Goal: Transaction & Acquisition: Book appointment/travel/reservation

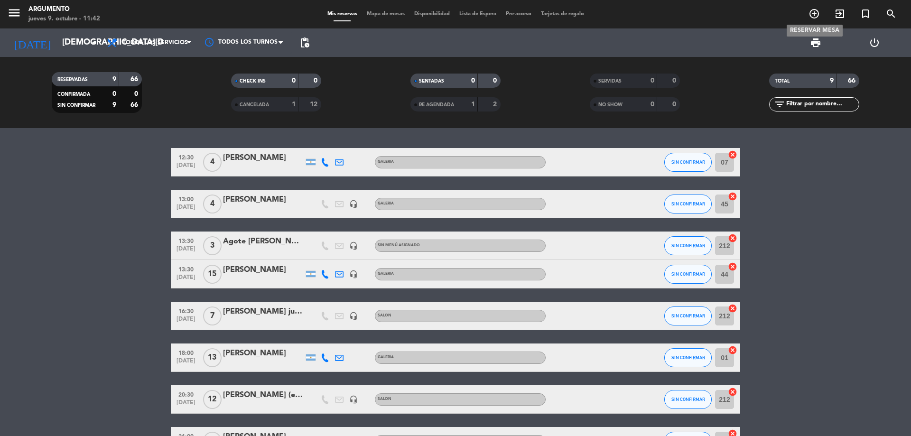
click at [818, 14] on icon "add_circle_outline" at bounding box center [814, 13] width 11 height 11
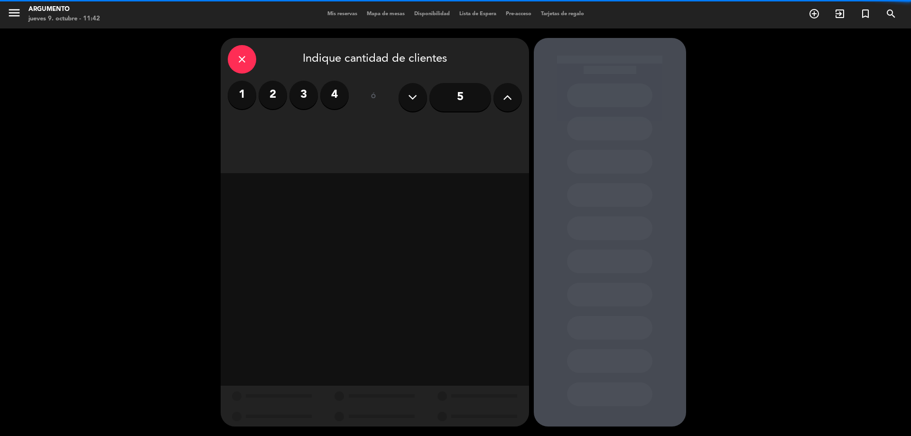
click at [333, 89] on label "4" at bounding box center [334, 95] width 28 height 28
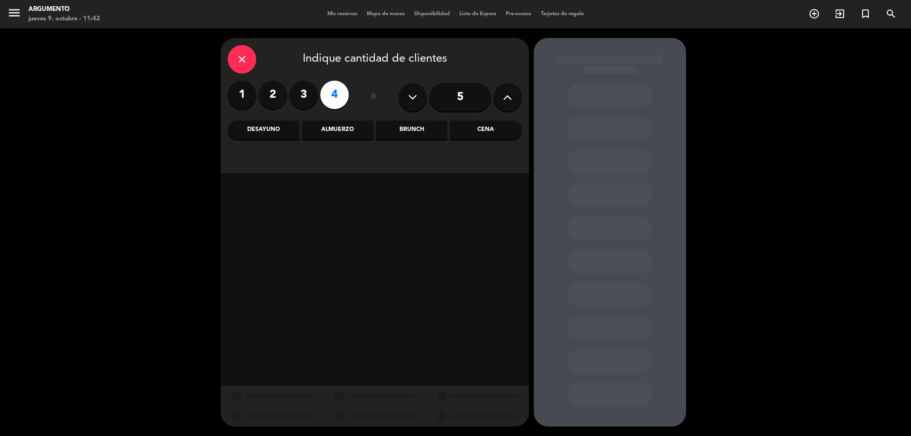
click at [333, 132] on div "Almuerzo" at bounding box center [338, 130] width 72 height 19
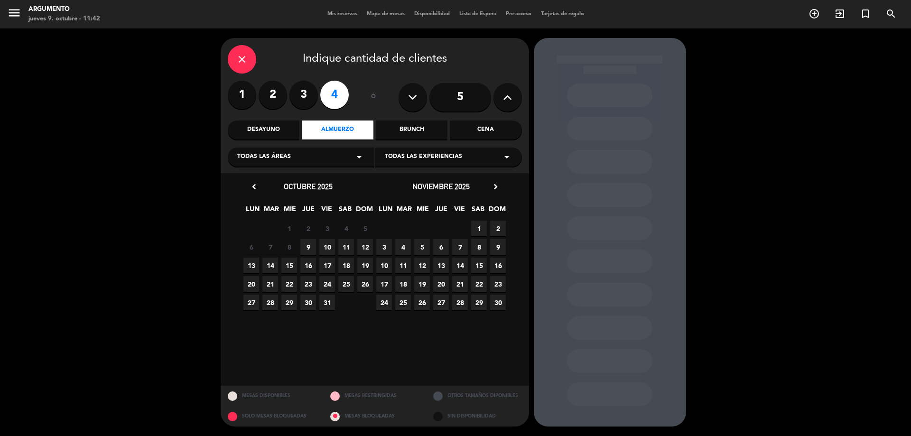
click at [308, 244] on span "9" at bounding box center [308, 247] width 16 height 16
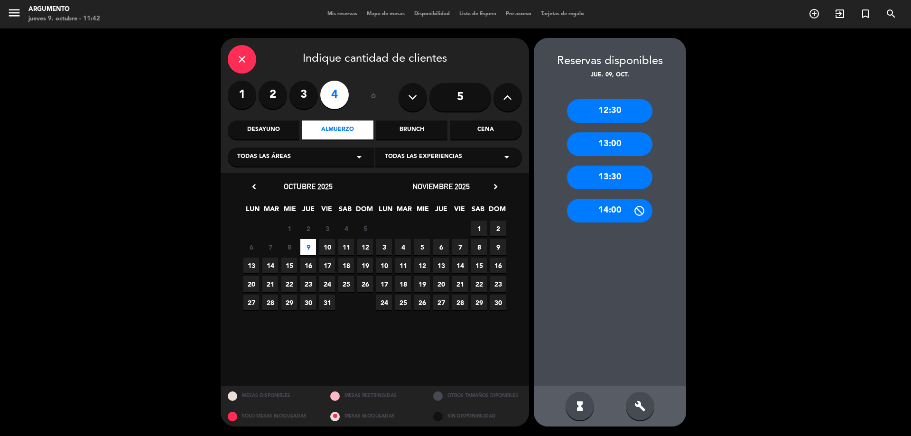
click at [609, 174] on div "13:30" at bounding box center [609, 178] width 85 height 24
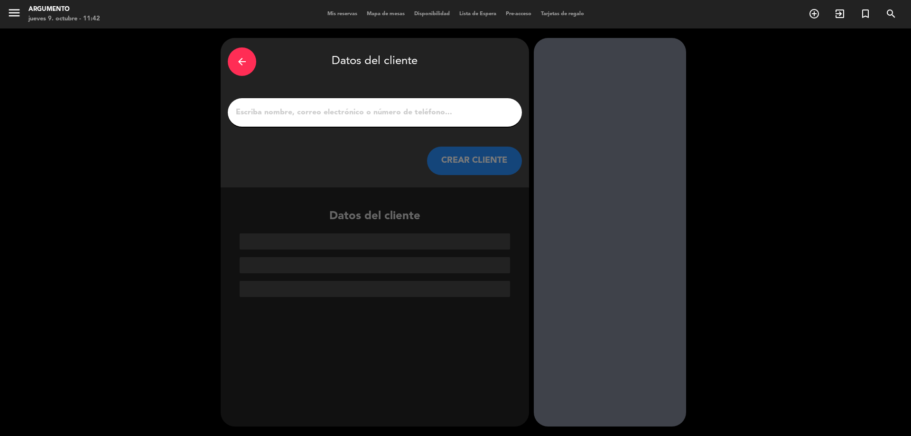
click at [360, 117] on input "1" at bounding box center [375, 112] width 280 height 13
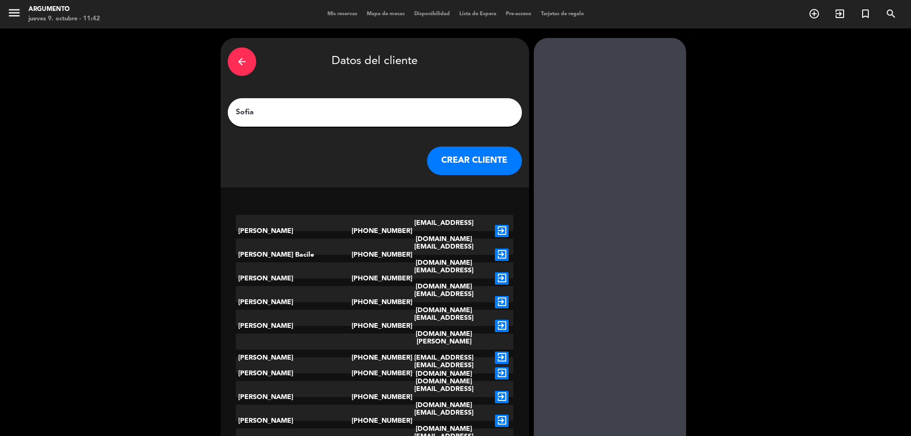
type input "Sofia"
click at [482, 135] on div "arrow_back Datos del cliente [PERSON_NAME] CREAR CLIENTE" at bounding box center [375, 112] width 308 height 149
click at [477, 159] on button "CREAR CLIENTE" at bounding box center [474, 161] width 95 height 28
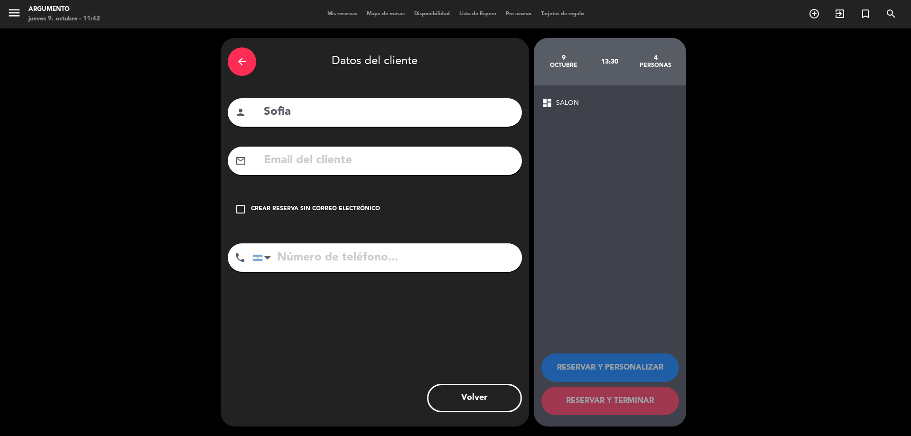
click at [254, 217] on div "check_box_outline_blank Crear reserva sin correo electrónico" at bounding box center [375, 209] width 294 height 28
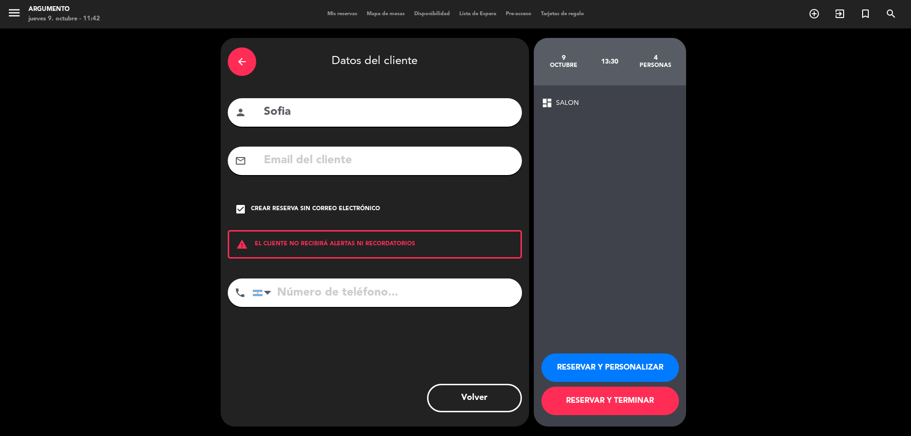
click at [596, 353] on div "RESERVAR Y PERSONALIZAR RESERVAR Y TERMINAR" at bounding box center [609, 380] width 137 height 93
click at [598, 370] on button "RESERVAR Y PERSONALIZAR" at bounding box center [610, 368] width 138 height 28
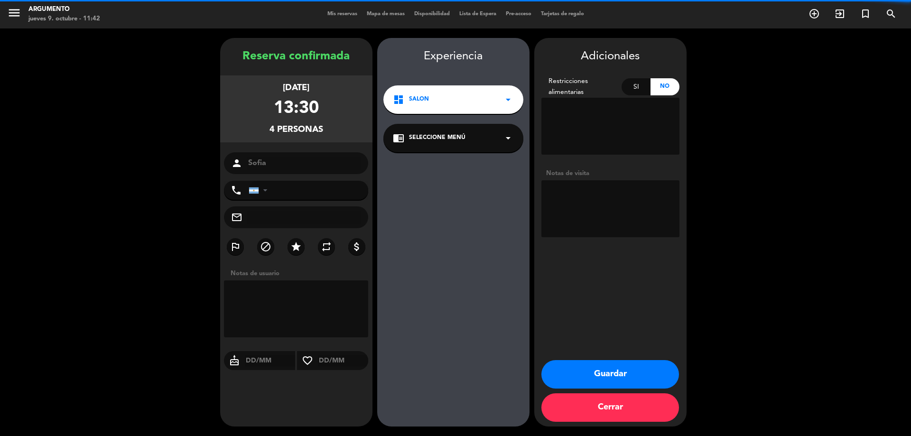
click at [448, 110] on div "dashboard SALON arrow_drop_down" at bounding box center [453, 99] width 140 height 28
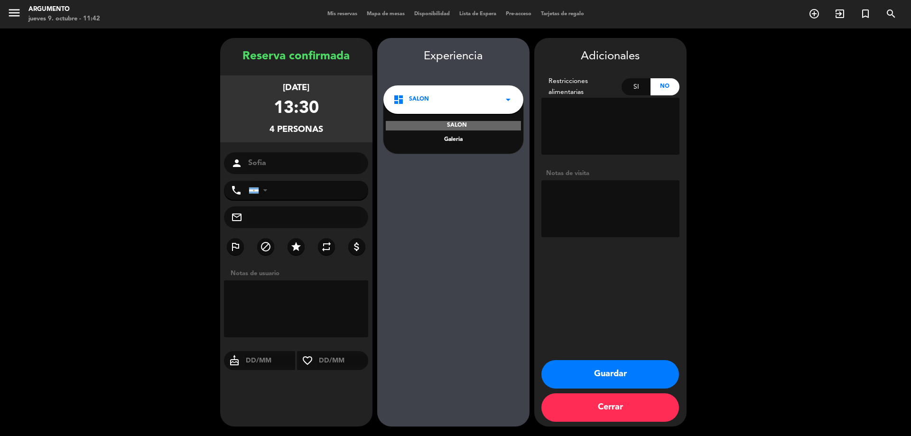
click at [442, 140] on div "Galeria" at bounding box center [453, 139] width 121 height 9
click at [446, 139] on span "Seleccione Menú" at bounding box center [437, 137] width 56 height 9
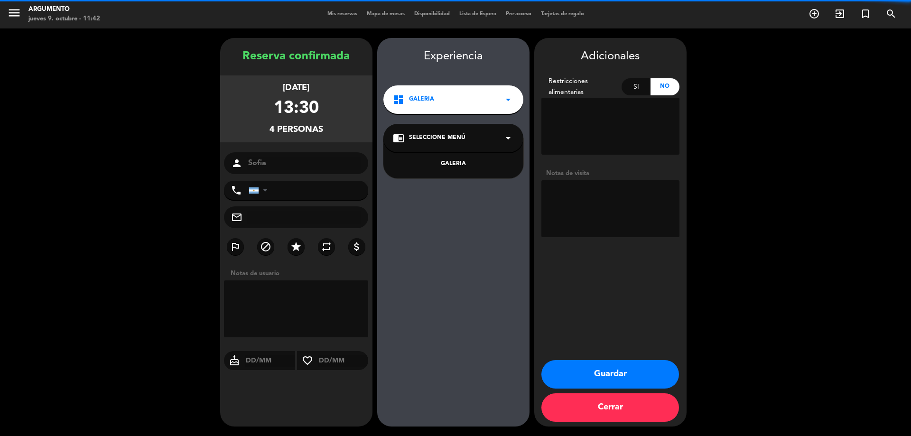
click at [446, 164] on div "GALERIA" at bounding box center [453, 163] width 121 height 9
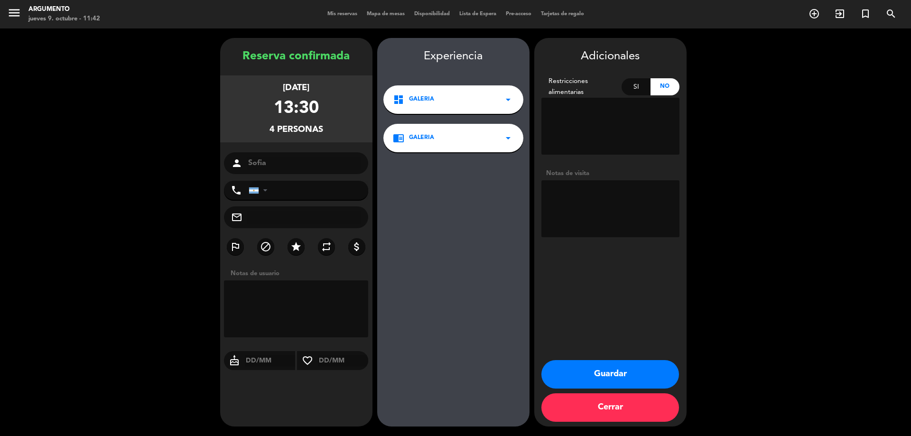
click at [596, 373] on button "Guardar" at bounding box center [610, 374] width 138 height 28
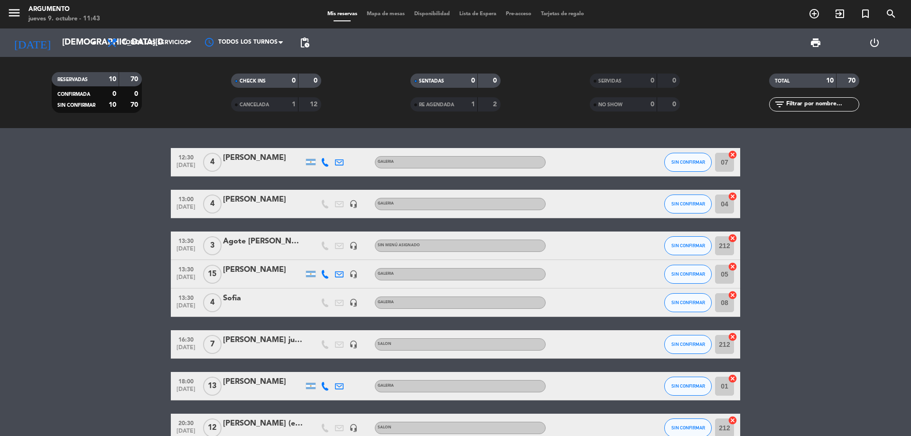
click at [810, 5] on div "menu Argumento jueves 9. octubre - 11:43 Mis reservas Mapa de mesas Disponibili…" at bounding box center [455, 14] width 911 height 28
click at [810, 13] on icon "add_circle_outline" at bounding box center [814, 13] width 11 height 11
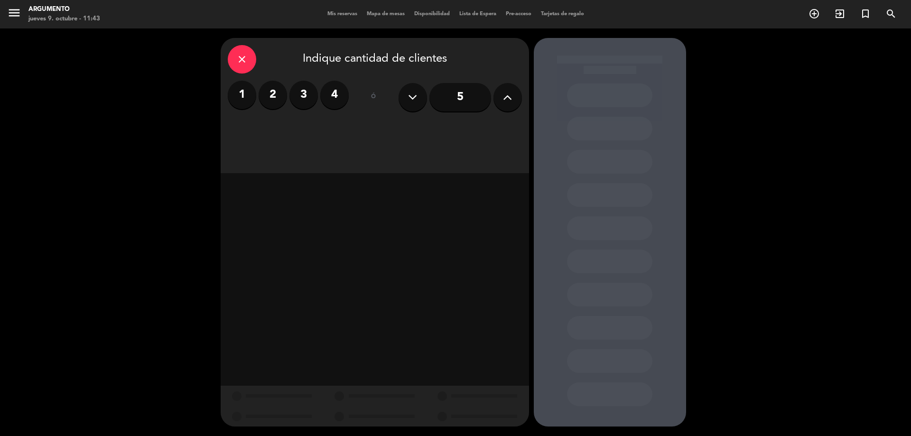
click at [514, 101] on button at bounding box center [508, 97] width 28 height 28
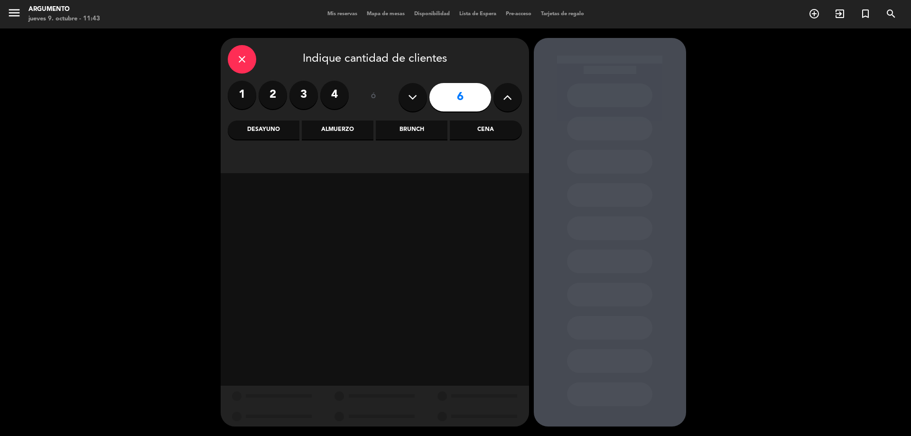
click at [515, 101] on button at bounding box center [508, 97] width 28 height 28
type input "10"
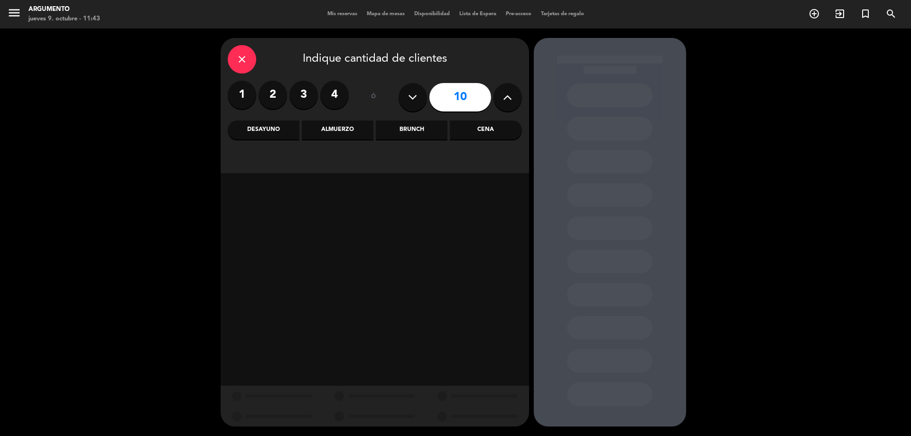
click at [323, 130] on div "Almuerzo" at bounding box center [338, 130] width 72 height 19
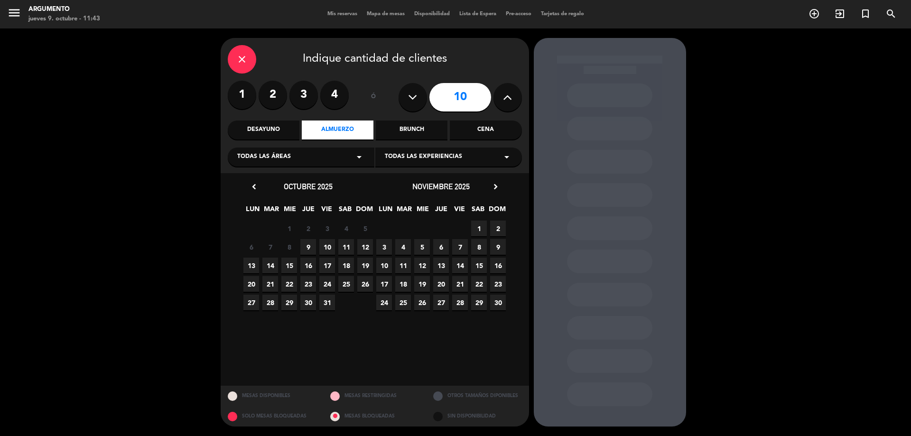
click at [334, 249] on span "10" at bounding box center [327, 247] width 16 height 16
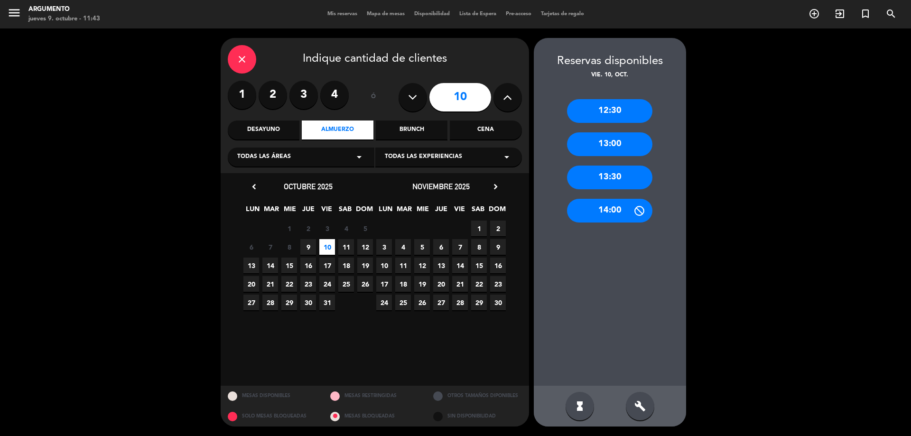
click at [335, 154] on div "Todas las áreas arrow_drop_down" at bounding box center [301, 157] width 147 height 19
click at [243, 179] on div "Galeria" at bounding box center [301, 180] width 128 height 9
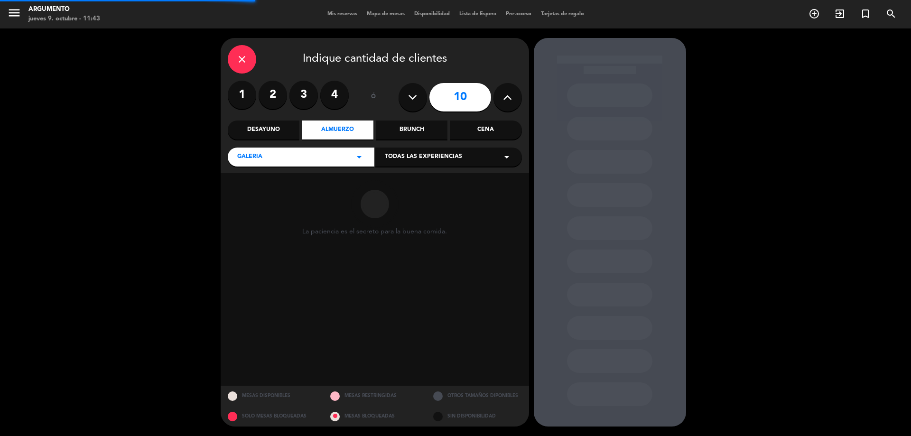
drag, startPoint x: 415, startPoint y: 143, endPoint x: 419, endPoint y: 155, distance: 13.1
click at [416, 143] on div "close Indique cantidad de clientes 1 2 3 4 ó 10 Desayuno Almuerzo Brunch Cena G…" at bounding box center [375, 105] width 308 height 135
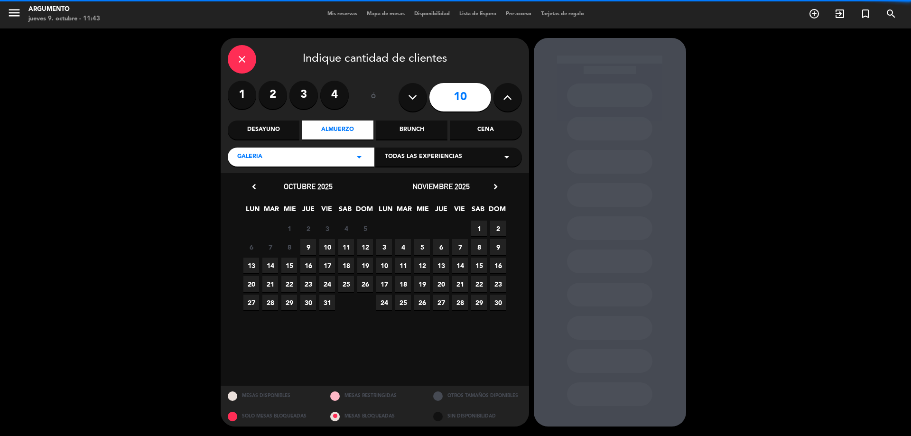
click at [420, 158] on span "Todas las experiencias" at bounding box center [423, 156] width 77 height 9
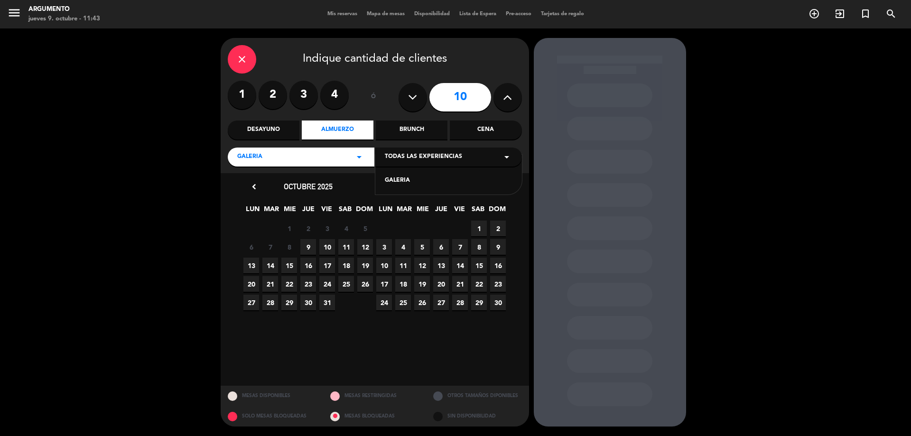
click at [418, 180] on div "GALERIA" at bounding box center [449, 180] width 128 height 9
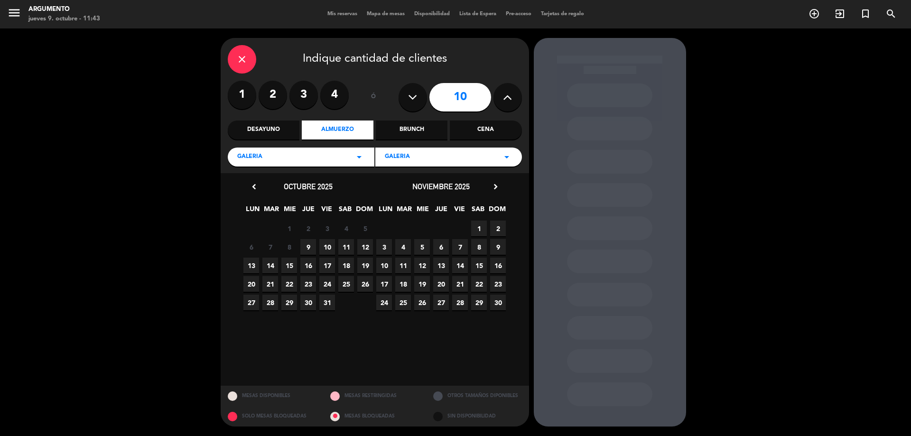
drag, startPoint x: 326, startPoint y: 244, endPoint x: 336, endPoint y: 241, distance: 10.8
click at [334, 242] on span "10" at bounding box center [327, 247] width 16 height 16
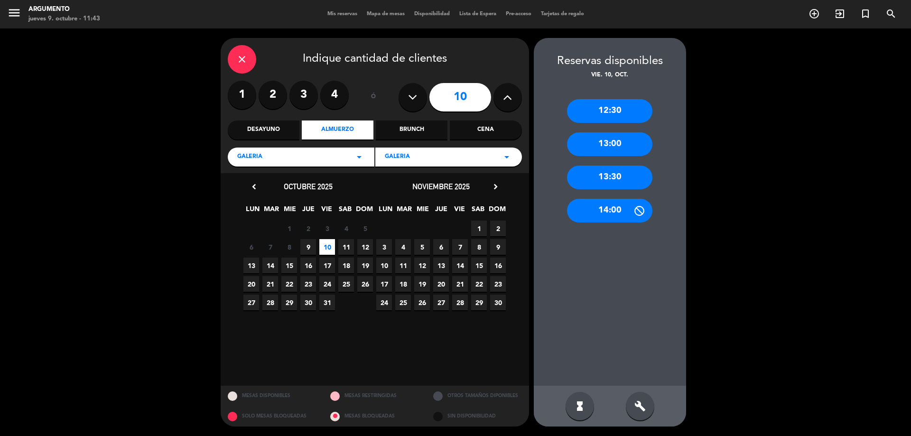
click at [364, 249] on span "12" at bounding box center [365, 247] width 16 height 16
click at [606, 170] on div "13:30" at bounding box center [609, 178] width 85 height 24
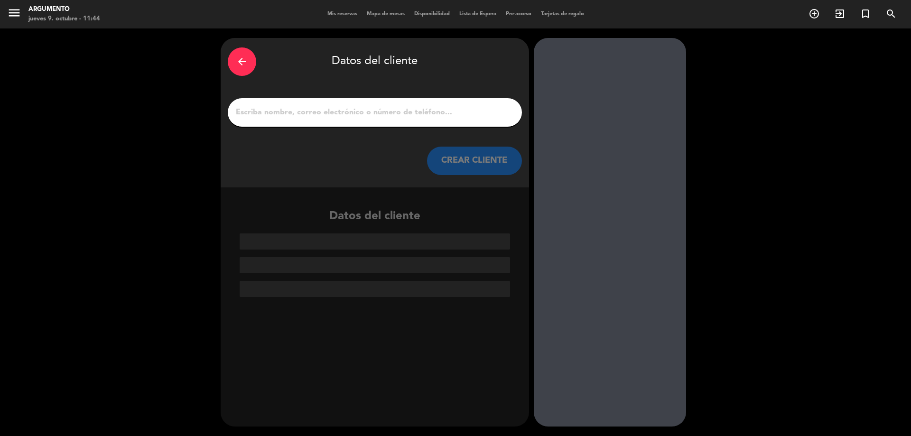
click at [283, 108] on input "1" at bounding box center [375, 112] width 280 height 13
paste input "[PERSON_NAME]"
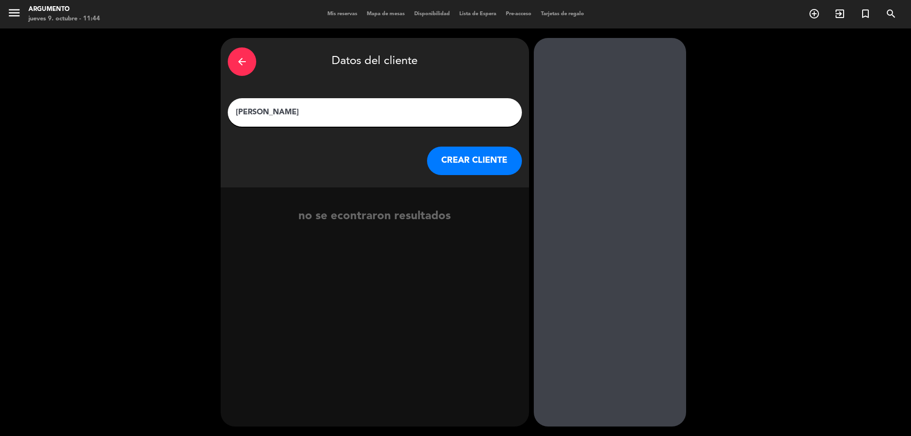
type input "[PERSON_NAME]"
click at [461, 159] on button "CREAR CLIENTE" at bounding box center [474, 161] width 95 height 28
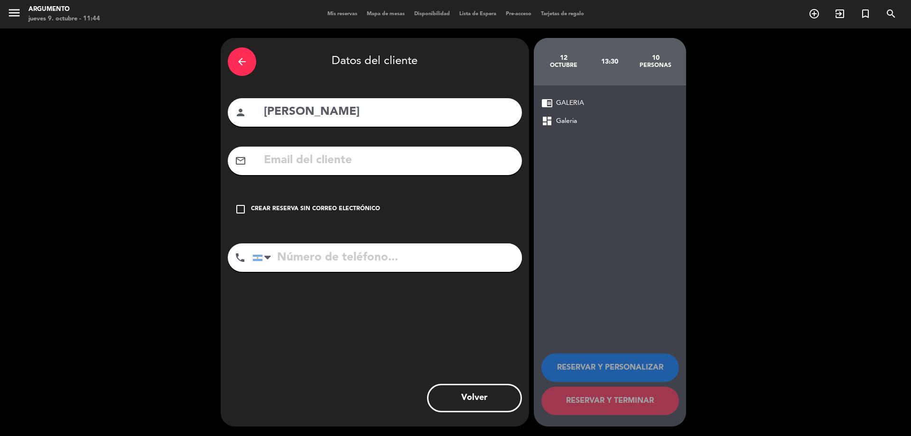
click at [326, 256] on input "tel" at bounding box center [387, 257] width 270 height 28
paste input "3544-403687"
type input "3544-403687"
click at [237, 205] on icon "check_box_outline_blank" at bounding box center [240, 209] width 11 height 11
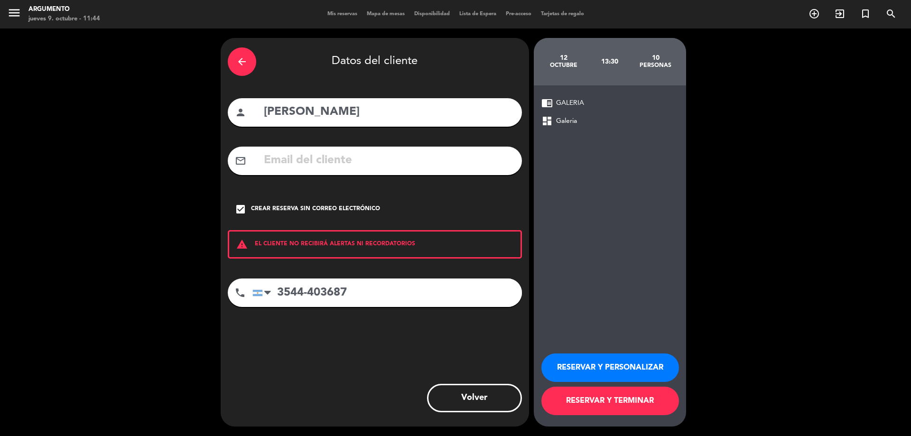
click at [623, 362] on button "RESERVAR Y PERSONALIZAR" at bounding box center [610, 368] width 138 height 28
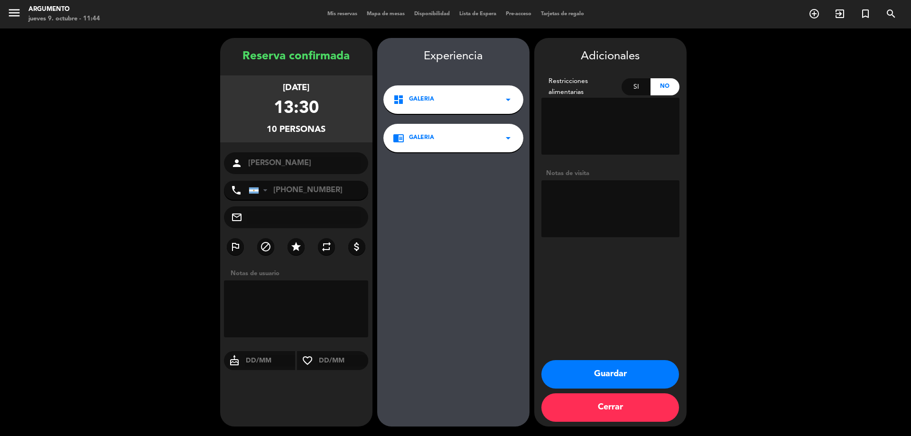
click at [598, 373] on button "Guardar" at bounding box center [610, 374] width 138 height 28
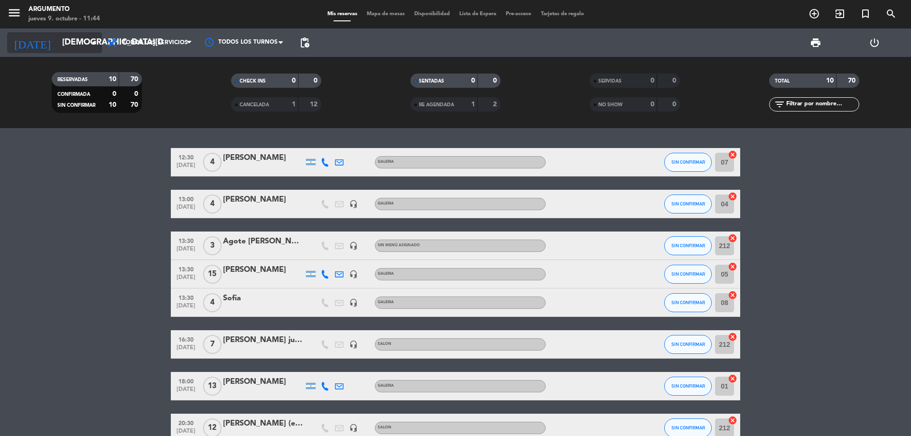
click at [84, 45] on input "[DEMOGRAPHIC_DATA][DATE]" at bounding box center [112, 42] width 110 height 19
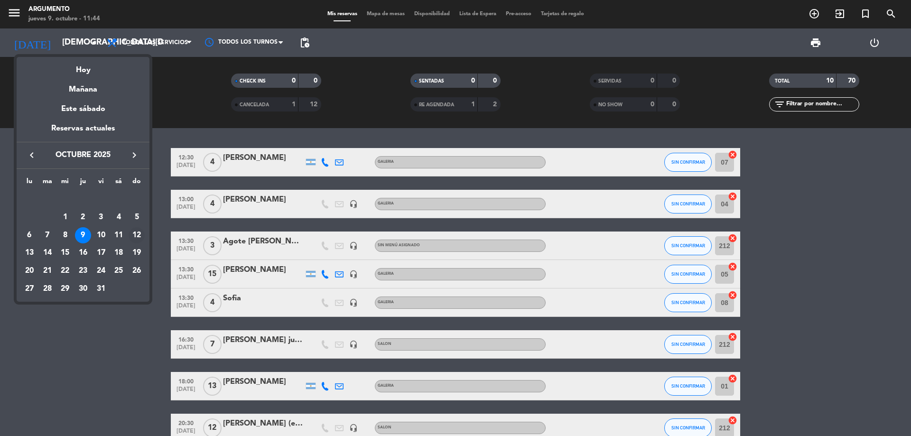
click at [134, 234] on div "12" at bounding box center [137, 235] width 16 height 16
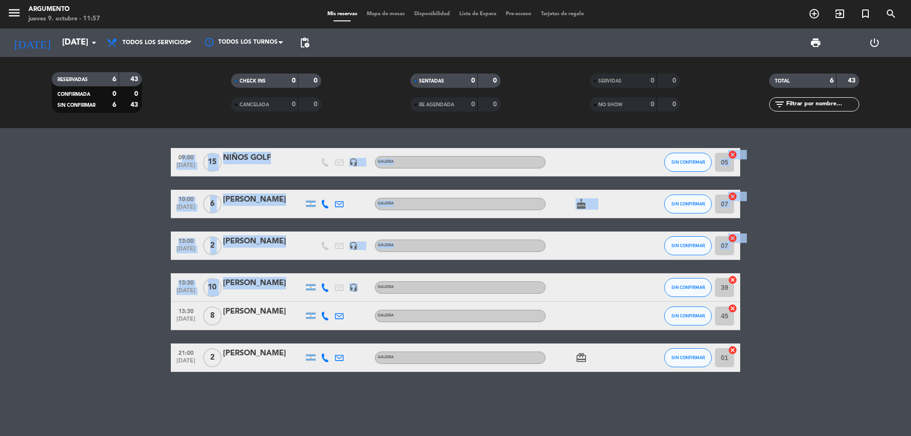
drag, startPoint x: 103, startPoint y: 182, endPoint x: 378, endPoint y: 295, distance: 297.1
click at [375, 298] on bookings-row "09:00 [DATE] NIÑOS GOLF headset_mic GALERIA SIN CONFIRMAR 05 cancel 10:00 [DATE…" at bounding box center [455, 260] width 911 height 224
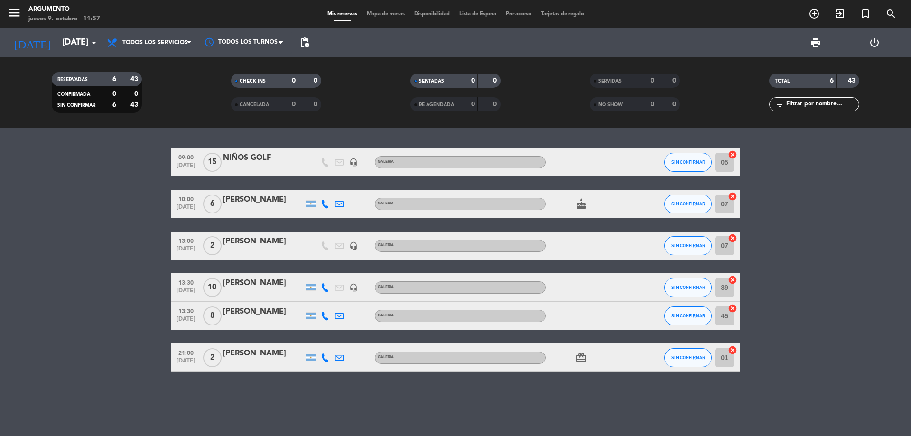
drag, startPoint x: 65, startPoint y: 198, endPoint x: 99, endPoint y: 212, distance: 36.4
click at [67, 198] on bookings-row "09:00 [DATE] NIÑOS GOLF headset_mic GALERIA SIN CONFIRMAR 05 cancel 10:00 [DATE…" at bounding box center [455, 260] width 911 height 224
click at [578, 203] on icon "cake" at bounding box center [581, 203] width 11 height 11
click at [584, 354] on icon "card_giftcard" at bounding box center [581, 357] width 11 height 11
click at [60, 46] on input "[DATE]" at bounding box center [112, 42] width 110 height 19
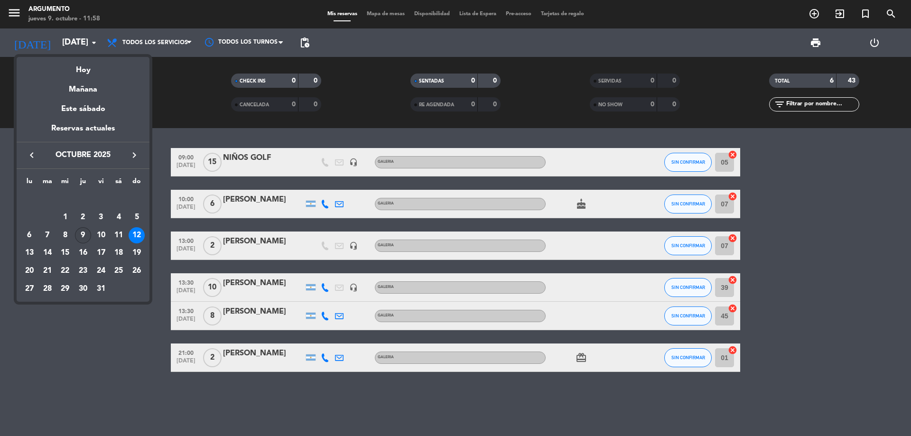
click at [88, 235] on div "9" at bounding box center [83, 235] width 16 height 16
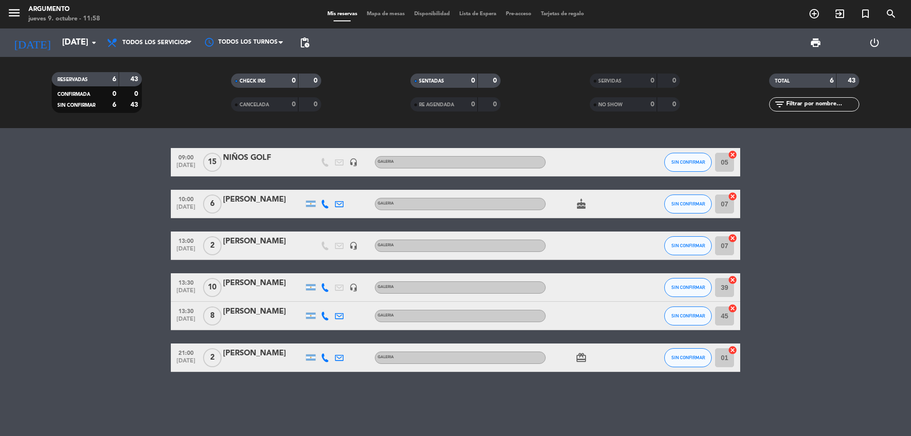
type input "[DEMOGRAPHIC_DATA][DATE]"
